Goal: Information Seeking & Learning: Learn about a topic

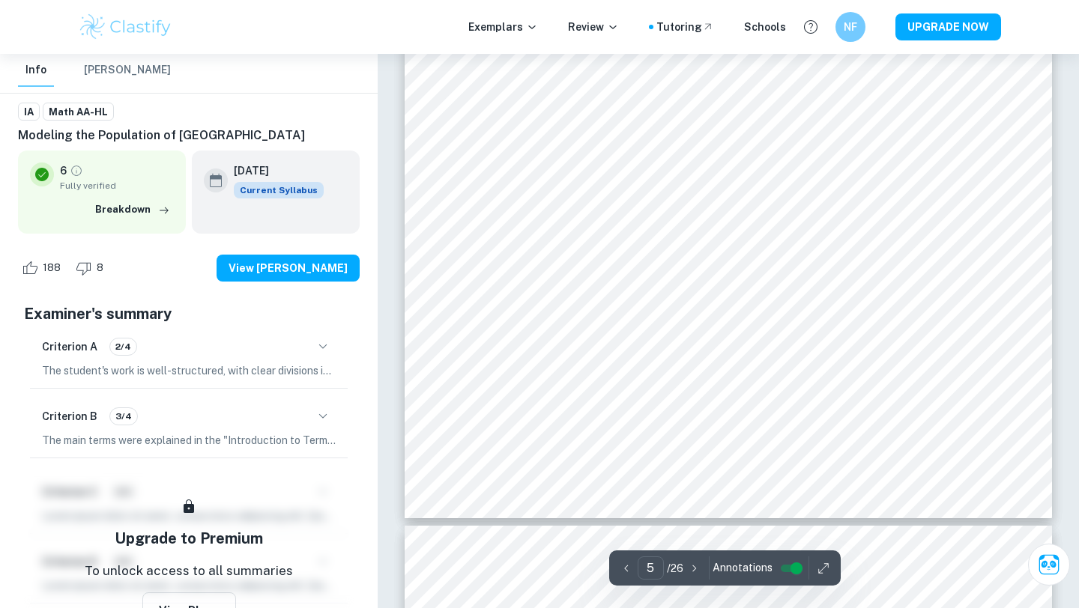
scroll to position [3977, 0]
